Goal: Register for event/course

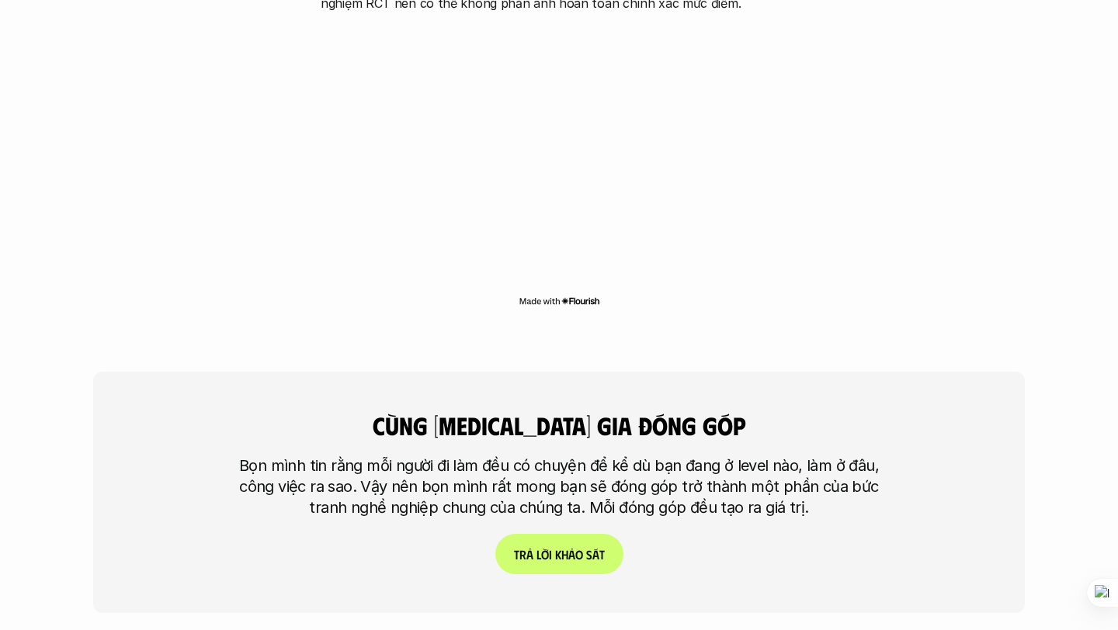
scroll to position [3553, 0]
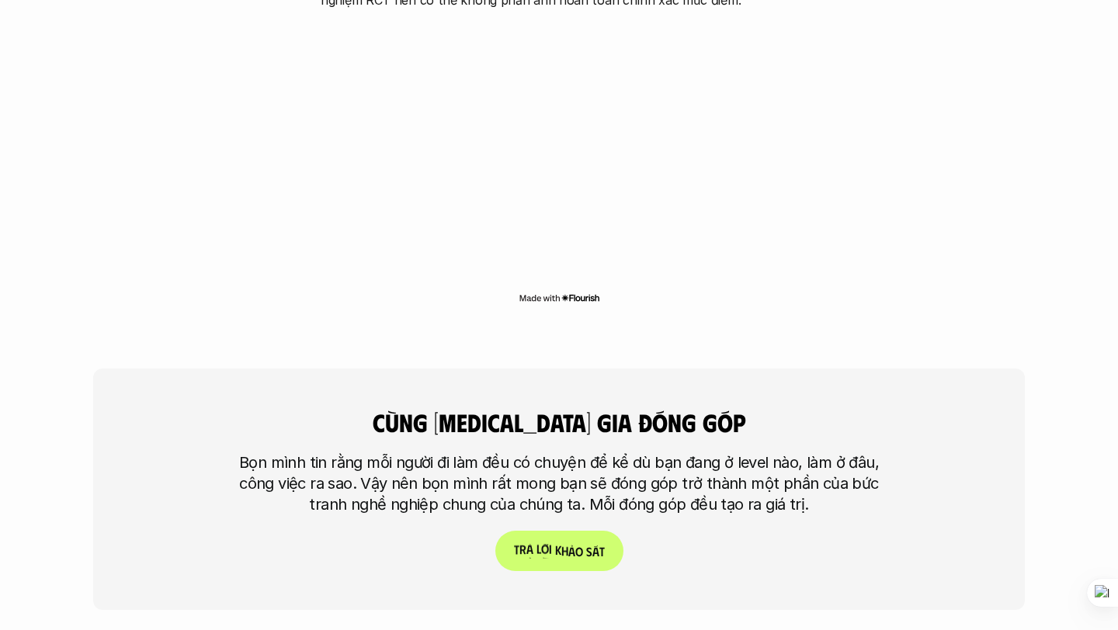
click at [550, 531] on link "T r ả l ờ i k h ả o s á t" at bounding box center [559, 551] width 128 height 40
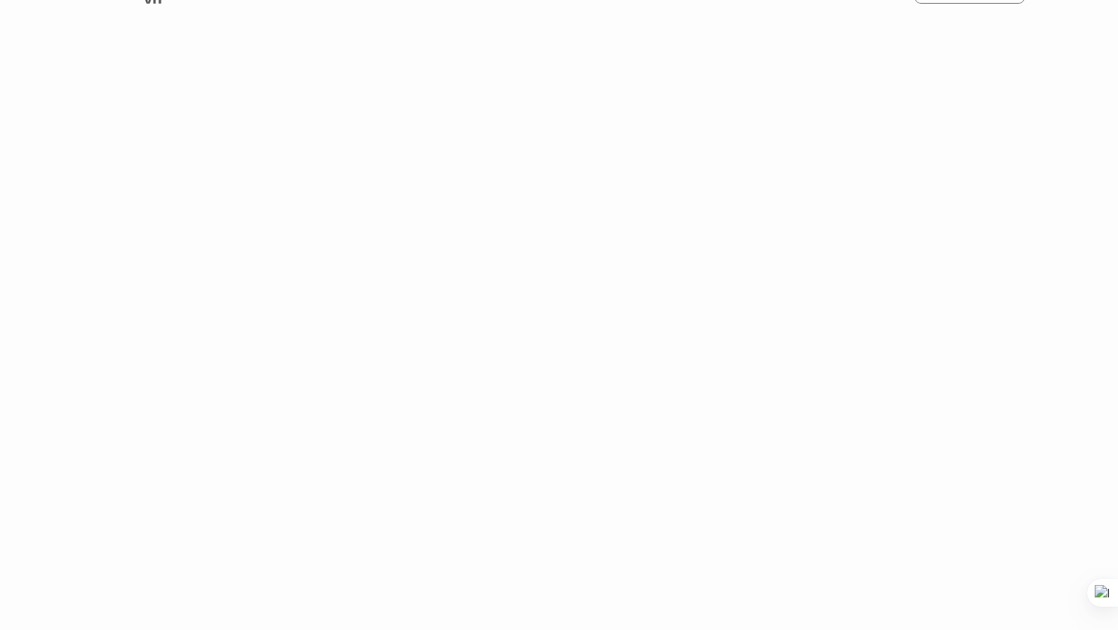
scroll to position [740, 0]
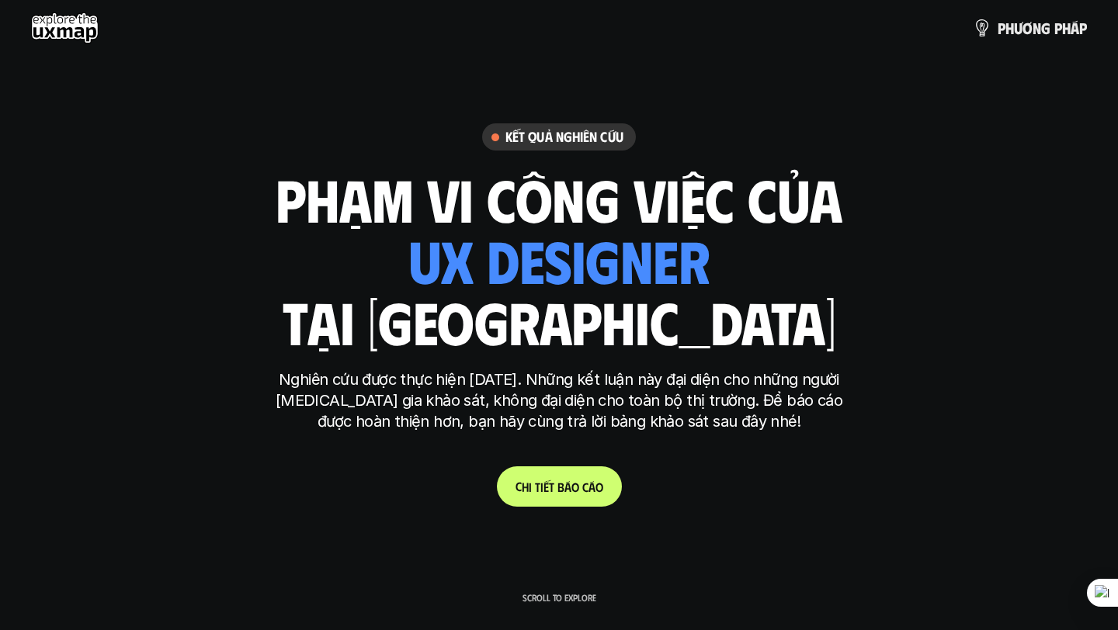
click at [529, 482] on p "C h i t i ế t b á o c á o" at bounding box center [559, 487] width 88 height 15
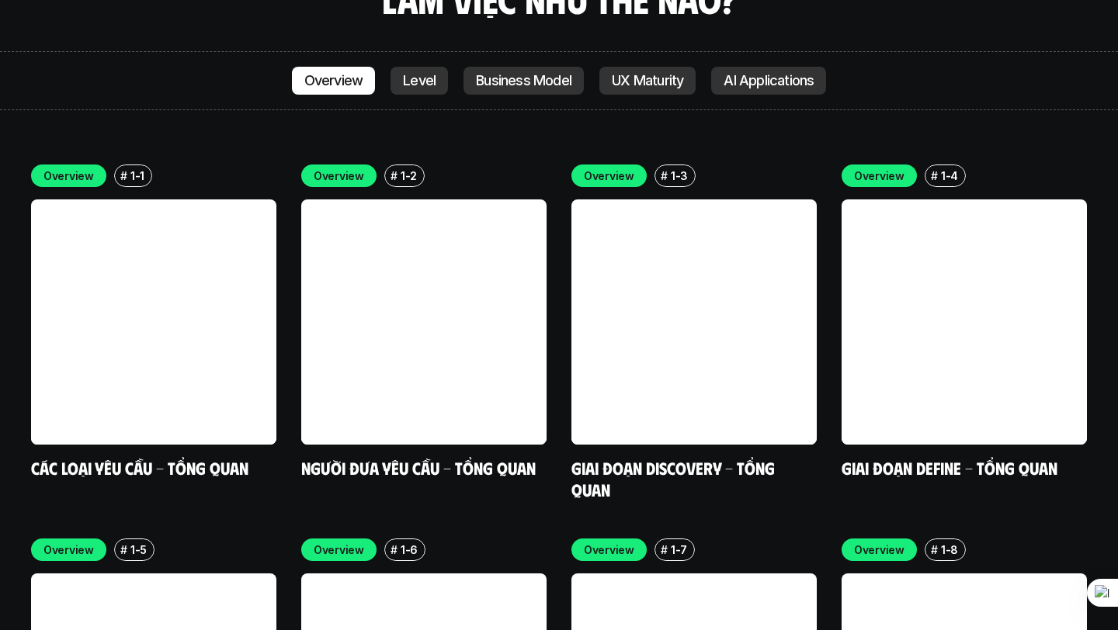
scroll to position [4423, 0]
